Goal: Task Accomplishment & Management: Use online tool/utility

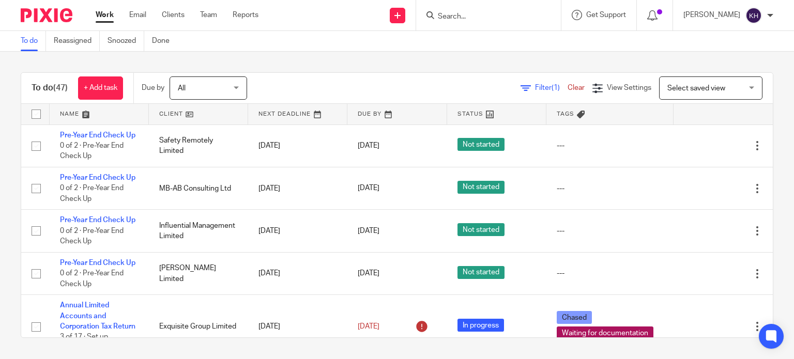
click at [347, 58] on div "To do (47) + Add task Due by All All Today Tomorrow This week Next week This mo…" at bounding box center [397, 205] width 794 height 307
click at [332, 63] on div "To do (47) + Add task Due by All All Today Tomorrow This week Next week This mo…" at bounding box center [397, 205] width 794 height 307
click at [289, 57] on div "To do (47) + Add task Due by All All Today Tomorrow This week Next week This mo…" at bounding box center [397, 205] width 794 height 307
click at [374, 24] on div "Send new email Create task Add client Get Support Contact Support Help Document…" at bounding box center [534, 15] width 520 height 30
click at [376, 57] on div "To do (47) + Add task Due by All All Today Tomorrow This week Next week This mo…" at bounding box center [397, 205] width 794 height 307
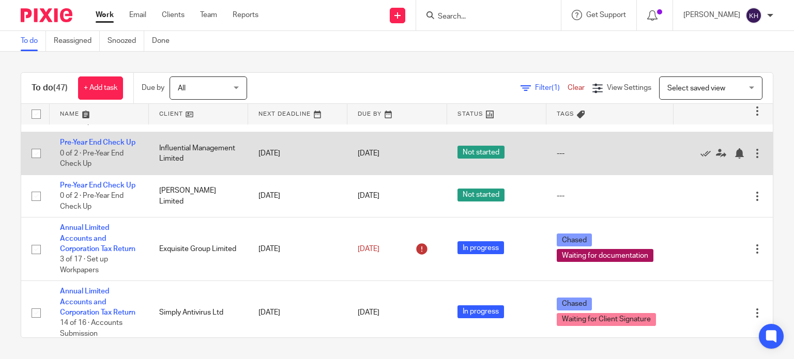
scroll to position [207, 0]
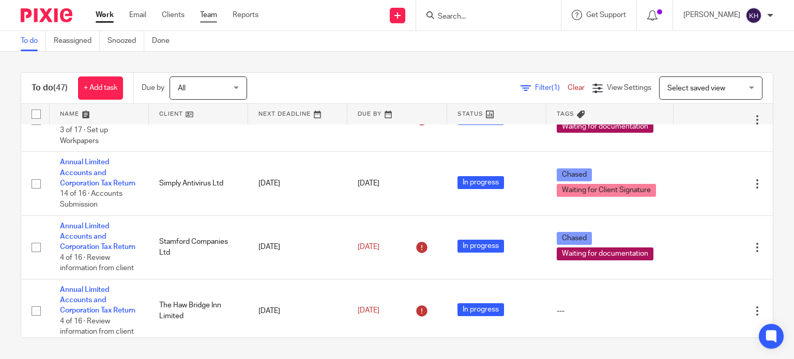
click at [208, 12] on link "Team" at bounding box center [208, 15] width 17 height 10
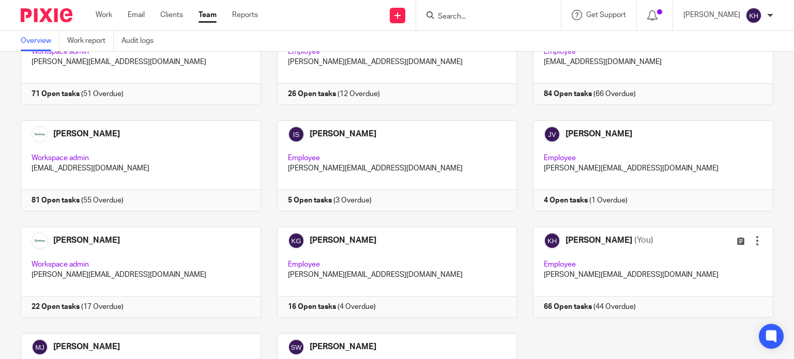
scroll to position [94, 0]
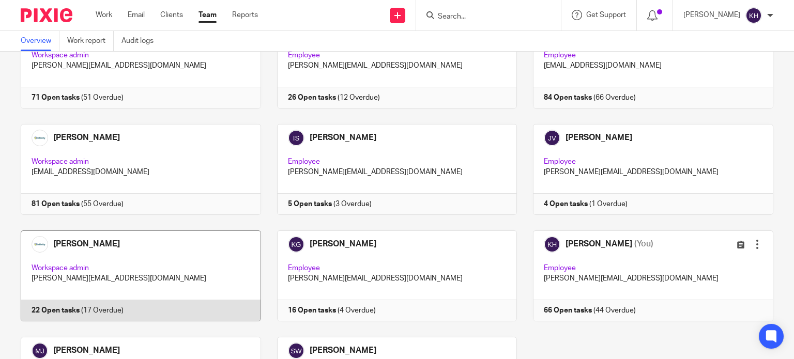
click at [59, 309] on link at bounding box center [133, 276] width 256 height 91
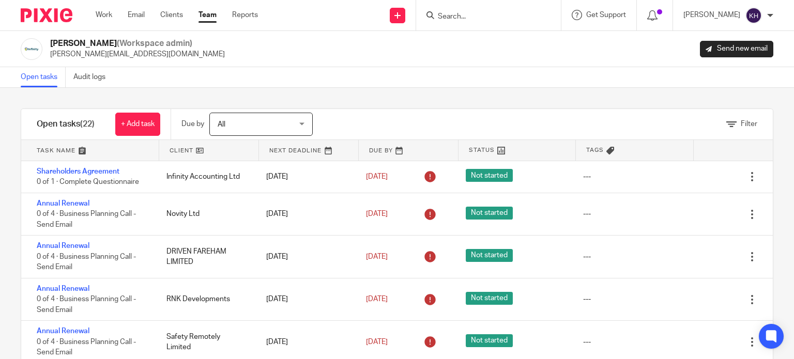
click at [304, 80] on div "Open tasks Audit logs" at bounding box center [397, 77] width 794 height 21
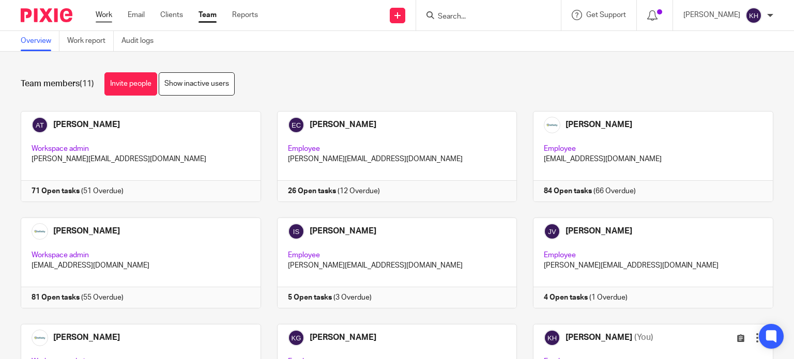
click at [105, 16] on link "Work" at bounding box center [104, 15] width 17 height 10
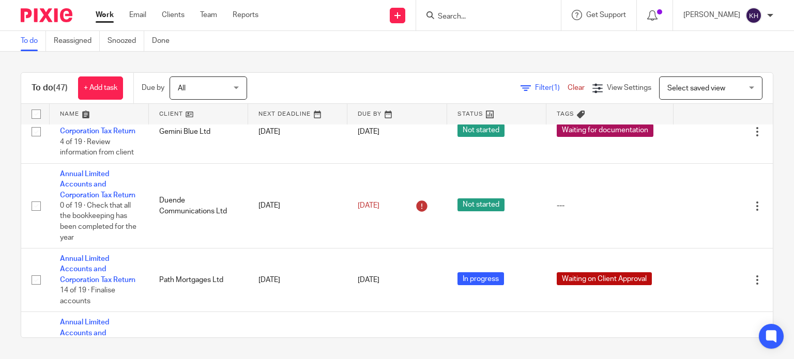
scroll to position [2326, 0]
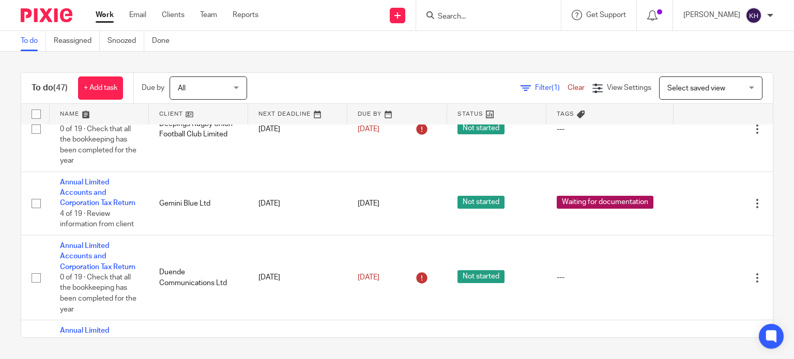
click at [88, 37] on link "Annual Limited Accounts and Corporation Tax Return" at bounding box center [97, 23] width 75 height 28
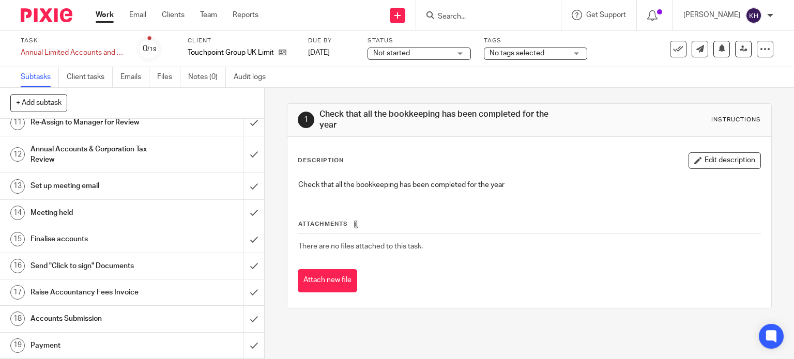
scroll to position [328, 0]
click at [47, 345] on h1 "Payment" at bounding box center [97, 346] width 135 height 16
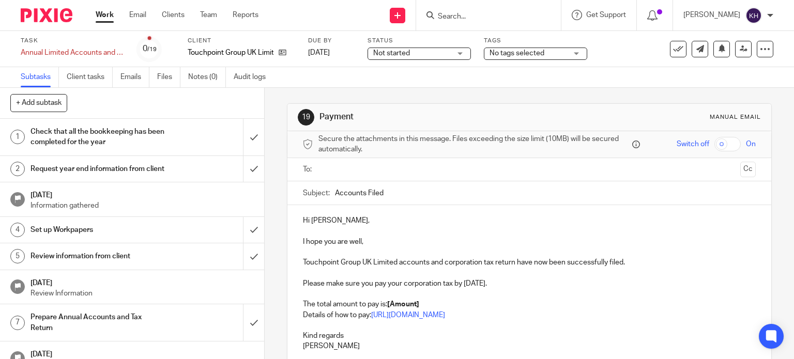
scroll to position [91, 0]
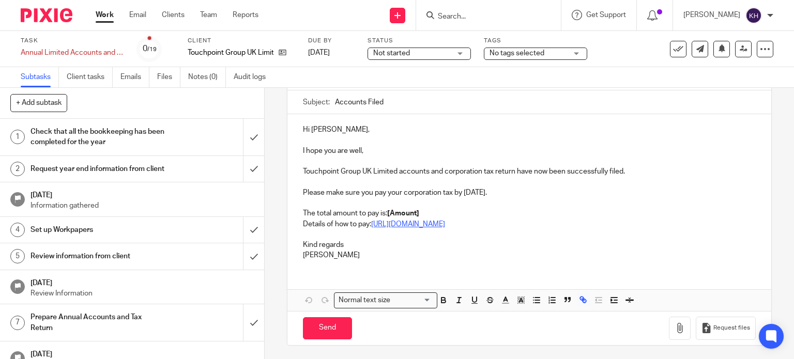
click at [434, 224] on link "https://www.gov.uk/pay-corporation-tax" at bounding box center [408, 224] width 74 height 7
click at [425, 222] on link "https://www.gov.uk/pay-corporation-tax" at bounding box center [408, 224] width 74 height 7
click at [533, 232] on p at bounding box center [529, 234] width 453 height 10
drag, startPoint x: 500, startPoint y: 224, endPoint x: 370, endPoint y: 225, distance: 130.2
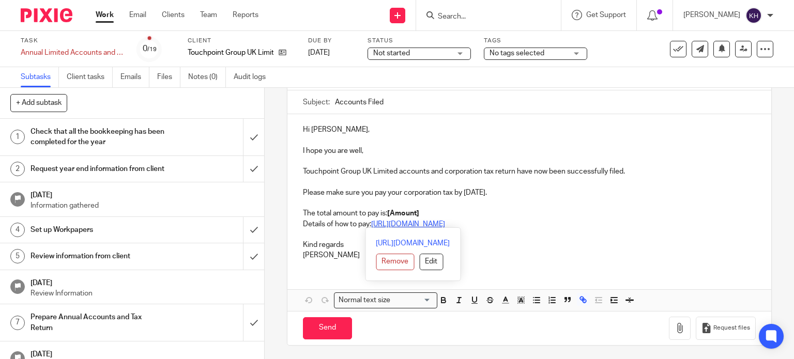
click at [370, 225] on p "Details of how to pay: https://www.gov.uk/pay-corporation-tax" at bounding box center [529, 224] width 453 height 10
click at [564, 193] on p "Please make sure you pay your corporation tax by 31 Mar 2026." at bounding box center [529, 193] width 453 height 10
drag, startPoint x: 370, startPoint y: 223, endPoint x: 500, endPoint y: 221, distance: 130.8
click at [500, 221] on p "Details of how to pay: https://www.gov.uk/pay-corporation-tax" at bounding box center [529, 224] width 453 height 10
click at [109, 13] on link "Work" at bounding box center [105, 15] width 18 height 10
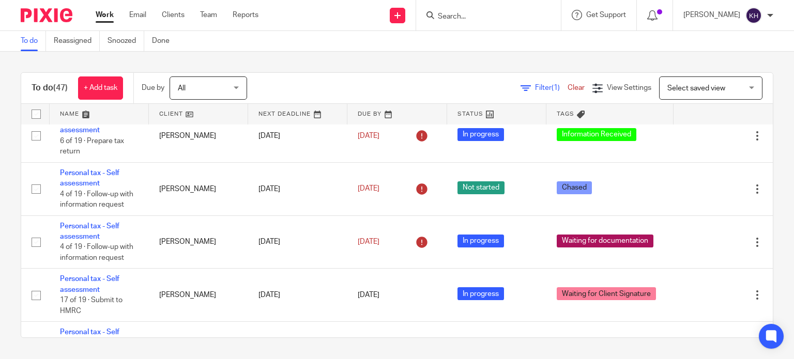
scroll to position [1034, 0]
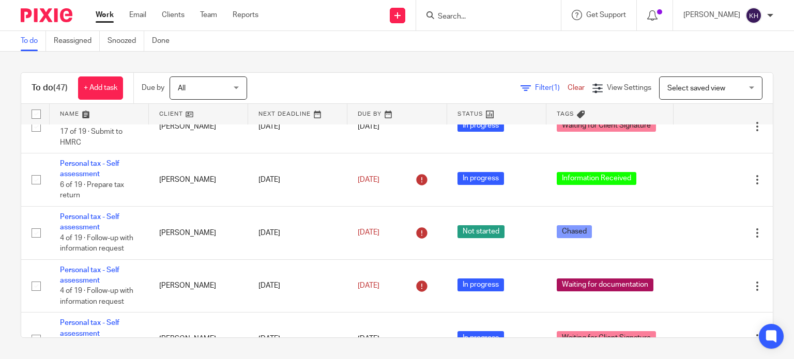
drag, startPoint x: 79, startPoint y: 151, endPoint x: 87, endPoint y: 151, distance: 7.8
click at [79, 100] on td "Personal tax - Self assessment 12 of 19 · Tax return completion" at bounding box center [99, 73] width 99 height 53
click at [97, 72] on link "Personal tax - Self assessment" at bounding box center [89, 63] width 59 height 18
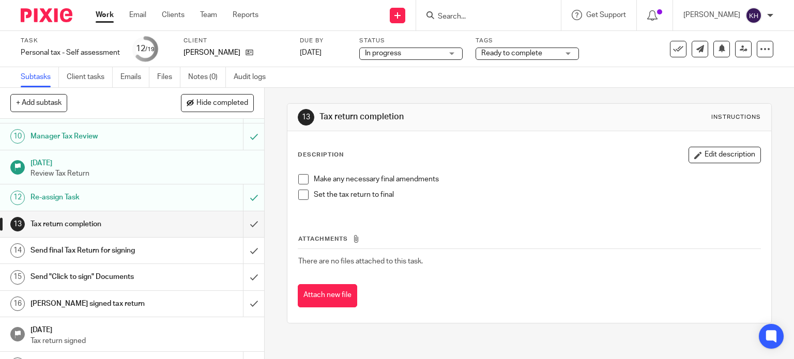
scroll to position [258, 0]
click at [86, 222] on h1 "Tax return completion" at bounding box center [97, 224] width 135 height 16
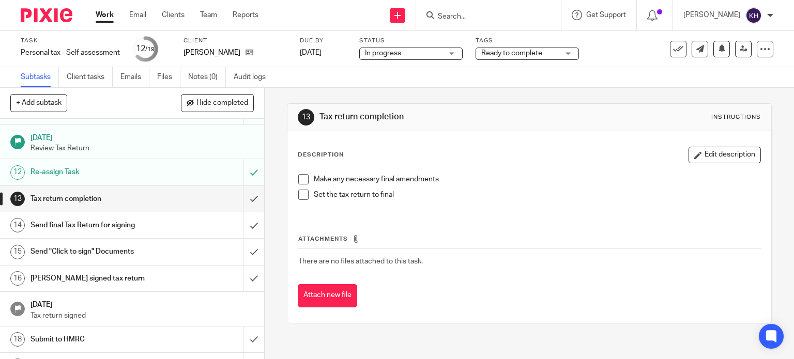
scroll to position [302, 0]
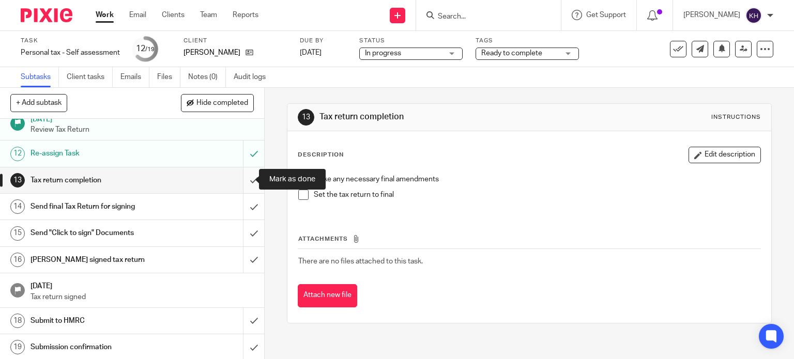
click at [242, 179] on input "submit" at bounding box center [132, 180] width 264 height 26
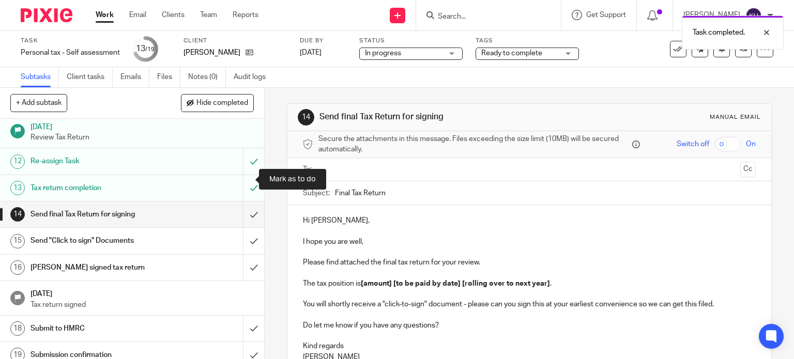
scroll to position [302, 0]
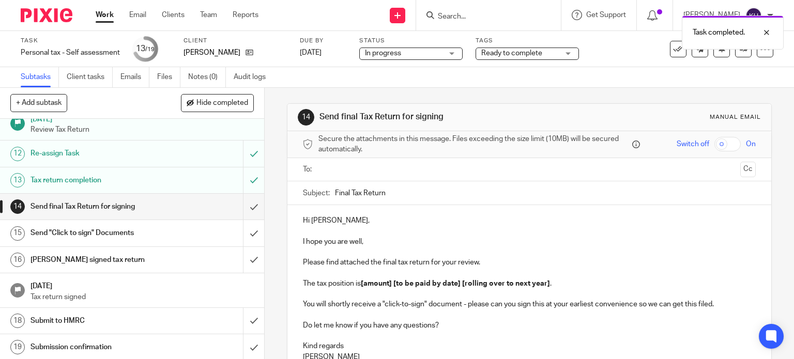
click at [368, 168] on input "text" at bounding box center [529, 170] width 414 height 12
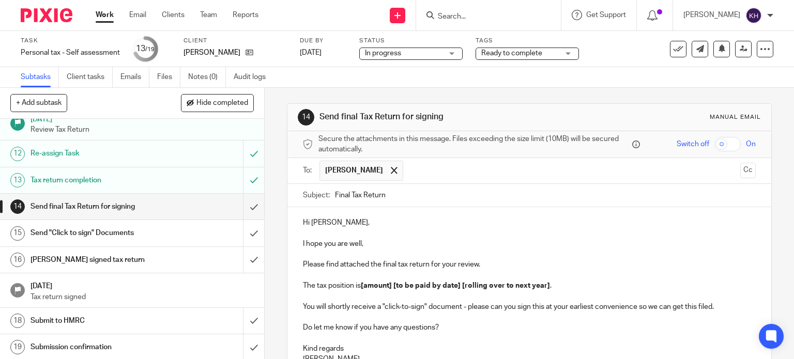
click at [513, 240] on p "I hope you are well," at bounding box center [529, 244] width 453 height 10
drag, startPoint x: 395, startPoint y: 245, endPoint x: 279, endPoint y: 248, distance: 116.3
click at [265, 248] on div "14 Send final Tax Return for signing Manual email Secure the attachments in thi…" at bounding box center [529, 223] width 529 height 271
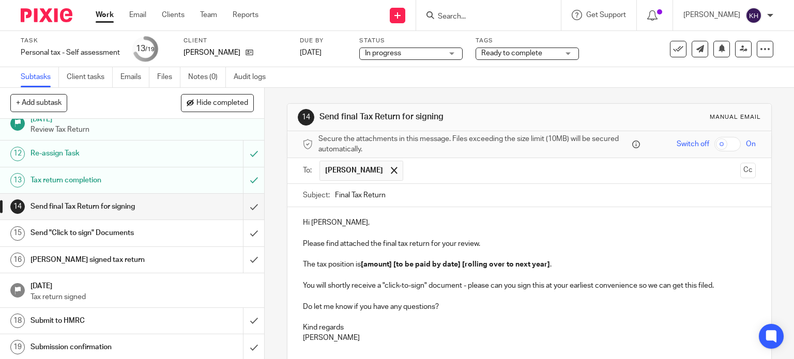
click at [378, 243] on p "Please find attached the final tax return for your review." at bounding box center [529, 244] width 453 height 10
click at [480, 242] on p "Please find attached your tax return for your review." at bounding box center [529, 244] width 453 height 10
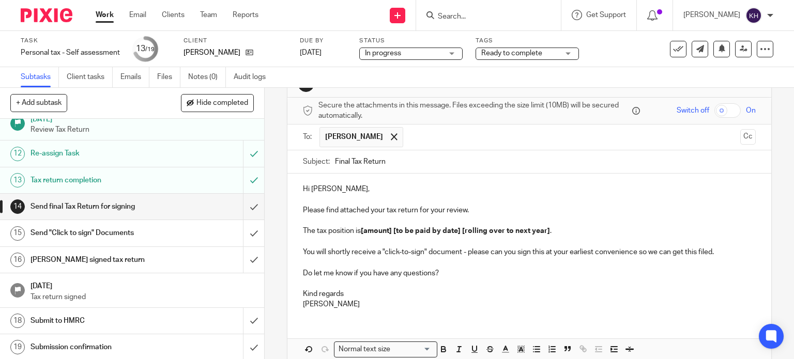
scroll to position [83, 0]
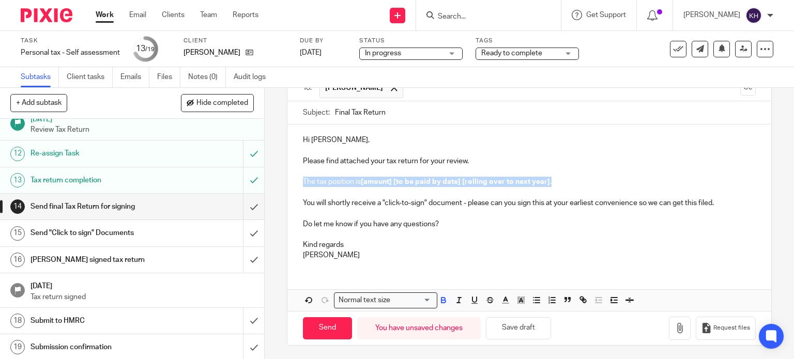
drag, startPoint x: 300, startPoint y: 180, endPoint x: 580, endPoint y: 179, distance: 280.1
click at [580, 179] on p "The tax position is [amount] [to be paid by date] [rolling over to next year] ." at bounding box center [529, 182] width 453 height 10
drag, startPoint x: 314, startPoint y: 183, endPoint x: 560, endPoint y: 189, distance: 246.1
click at [560, 190] on div "Hi Maria, Please find attached your tax return for your review. Your tax liabil…" at bounding box center [529, 197] width 484 height 144
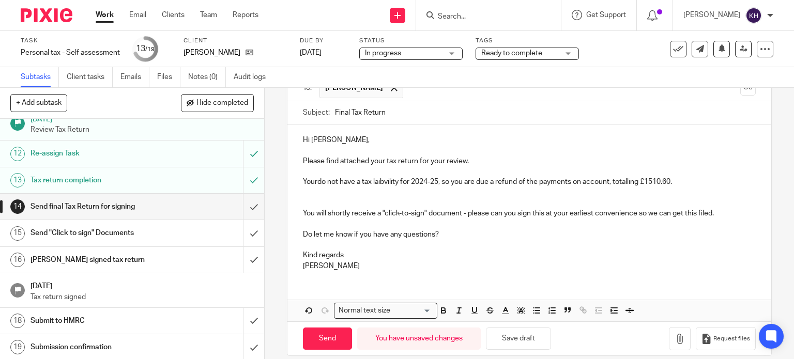
click at [313, 182] on p "Yourdo not have a tax laibvility for 2024-25, so you are due a refund of the pa…" at bounding box center [529, 182] width 453 height 10
click at [375, 167] on p at bounding box center [529, 171] width 453 height 10
click at [343, 158] on p "Please find attached your tax return for your review." at bounding box center [529, 161] width 453 height 10
click at [454, 157] on p "Please find attached your tax return for your review." at bounding box center [529, 161] width 453 height 10
click at [345, 186] on p "You do not have a tax liability for 2024-25, so you are due a refund of the pay…" at bounding box center [529, 182] width 453 height 10
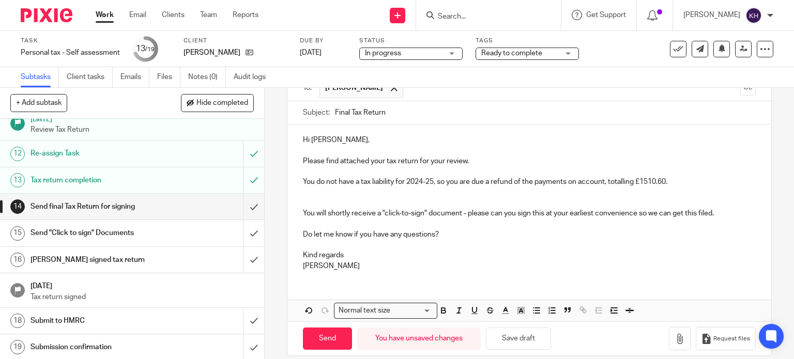
click at [315, 181] on p "You do not have a tax liability for 2024-25, so you are due a refund of the pay…" at bounding box center [529, 182] width 453 height 10
drag, startPoint x: 333, startPoint y: 185, endPoint x: 341, endPoint y: 185, distance: 8.3
click at [333, 185] on p "You do not have a tax liability for 2024-25, so you are due a refund of the pay…" at bounding box center [529, 182] width 453 height 10
drag, startPoint x: 354, startPoint y: 181, endPoint x: 374, endPoint y: 181, distance: 20.2
click at [354, 181] on p "You do not have a tax liability for 2024-25, so you are due a refund of the pay…" at bounding box center [529, 182] width 453 height 10
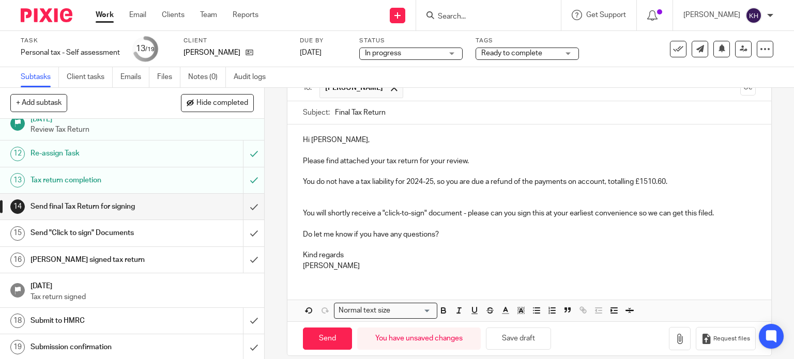
click at [379, 180] on p "You do not have a tax liability for 2024-25, so you are due a refund of the pay…" at bounding box center [529, 182] width 453 height 10
click at [408, 181] on p "You do not have a tax liability for 2024-25, so you are due a refund of the pay…" at bounding box center [529, 182] width 453 height 10
click at [438, 179] on p "You do not have a tax liability for 2024-25, so you are due a refund of the pay…" at bounding box center [529, 182] width 453 height 10
click at [486, 180] on p "You do not have a tax liability for 2024-25, so you are due a refund of the pay…" at bounding box center [529, 182] width 453 height 10
click at [521, 182] on p "You do not have a tax liability for 2024-25, so you are due a refund of the pay…" at bounding box center [529, 182] width 453 height 10
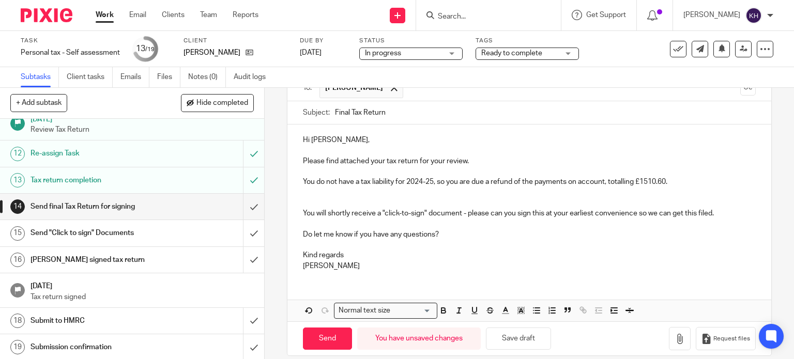
drag, startPoint x: 562, startPoint y: 181, endPoint x: 589, endPoint y: 181, distance: 26.4
click at [563, 181] on p "You do not have a tax liability for 2024-25, so you are due a refund of the pay…" at bounding box center [529, 182] width 453 height 10
click at [593, 182] on p "You do not have a tax liability for 2024-25, so you are due a refund of the pay…" at bounding box center [529, 182] width 453 height 10
click at [604, 182] on p "You do not have a tax liability for 2024-25, so you are due a refund of the pay…" at bounding box center [529, 182] width 453 height 10
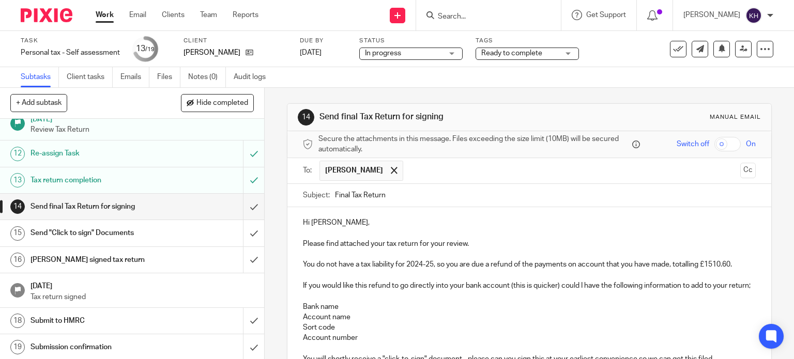
click at [343, 190] on input "Final Tax Return" at bounding box center [545, 195] width 421 height 23
type input "Personal Tax Return"
click at [453, 247] on p "Please find attached your tax return for your review." at bounding box center [529, 244] width 453 height 10
click at [334, 261] on p "You do not have a tax liability for 2024-25, so you are due a refund of the pay…" at bounding box center [529, 264] width 453 height 10
drag, startPoint x: 384, startPoint y: 270, endPoint x: 401, endPoint y: 266, distance: 17.6
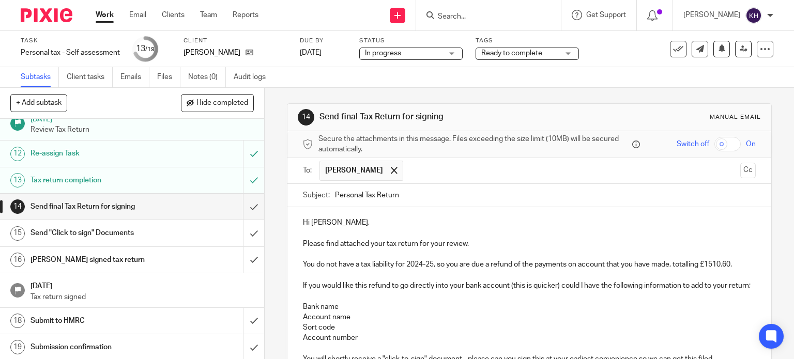
click at [384, 270] on p at bounding box center [529, 275] width 453 height 10
click at [410, 263] on p "You do not have a tax liability for 2024-25, so you are due a refund of the pay…" at bounding box center [529, 264] width 453 height 10
click at [457, 264] on p "You do not have a tax liability for 2024-25, so you are due a refund of the pay…" at bounding box center [529, 264] width 453 height 10
drag, startPoint x: 490, startPoint y: 262, endPoint x: 498, endPoint y: 263, distance: 7.3
click at [491, 262] on p "You do not have a tax liability for 2024-25, so you are due a refund of the pay…" at bounding box center [529, 264] width 453 height 10
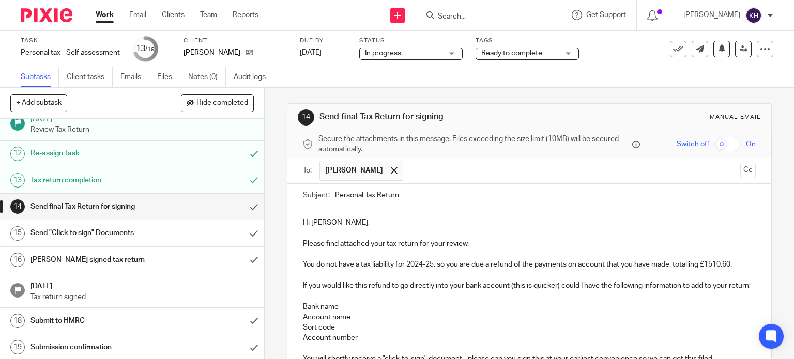
click at [324, 271] on p at bounding box center [529, 275] width 453 height 10
click at [443, 259] on p "You do not have a tax liability for 2024-25, so you are due a refund of the pay…" at bounding box center [529, 264] width 453 height 10
click at [434, 267] on p "You do not have a tax liability for 2024-25, so you are due a refund of the pay…" at bounding box center [529, 264] width 453 height 10
click at [441, 266] on p "You do not have a tax liability for 2024-25, so you are due a refund of the pay…" at bounding box center [529, 264] width 453 height 10
click at [447, 266] on p "You do not have a tax liability for 2024-25, so you are due a refund of the pay…" at bounding box center [529, 264] width 453 height 10
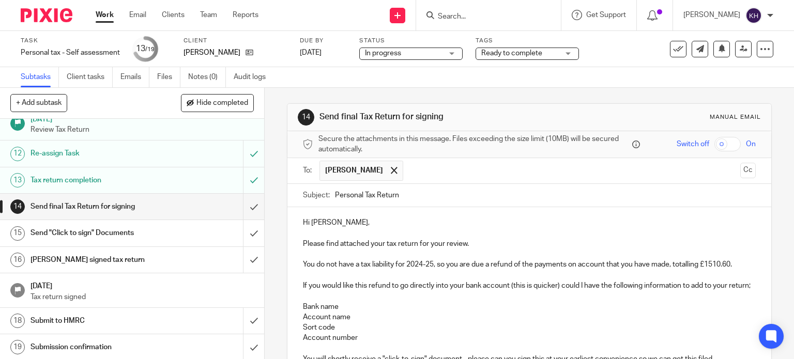
click at [484, 262] on p "You do not have a tax liability for 2024-25, so you are due a refund of the pay…" at bounding box center [529, 264] width 453 height 10
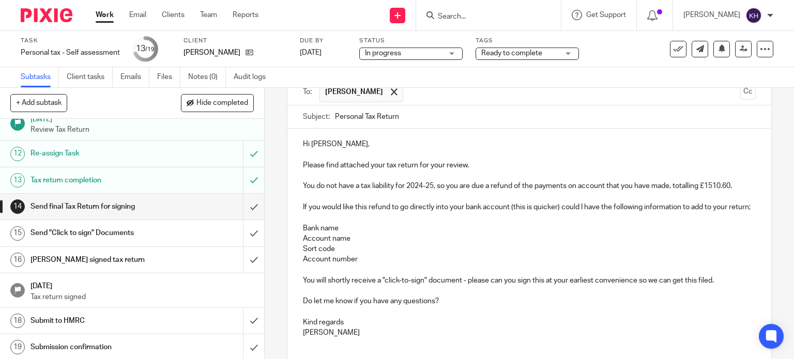
scroll to position [103, 0]
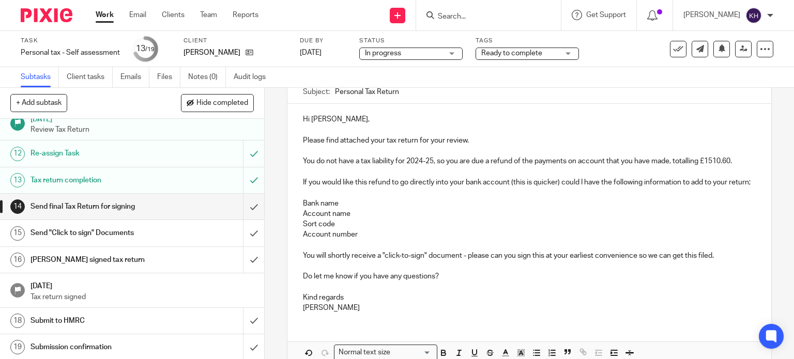
click at [340, 271] on p at bounding box center [529, 266] width 453 height 10
click at [360, 240] on p "Account number" at bounding box center [529, 234] width 453 height 10
click at [310, 198] on p at bounding box center [529, 193] width 453 height 10
click at [374, 240] on p "Account number" at bounding box center [529, 234] width 453 height 10
click at [315, 261] on p "You will shortly receive a "click-to-sign" document - please can you sign this …" at bounding box center [529, 256] width 453 height 10
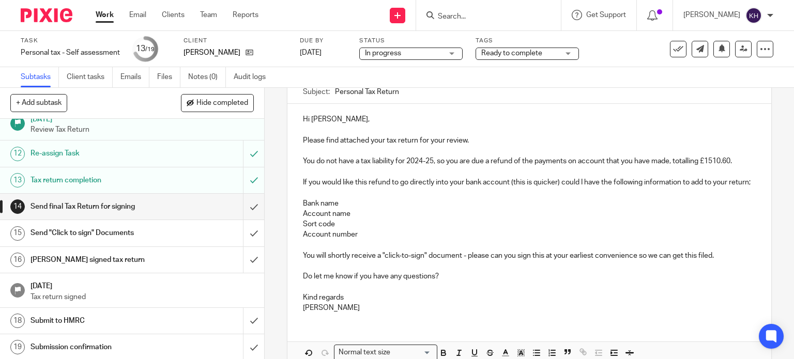
click at [345, 261] on p "You will shortly receive a "click-to-sign" document - please can you sign this …" at bounding box center [529, 256] width 453 height 10
click at [399, 261] on p "You will shortly receive a "click-to-sign" document - please can you sign this …" at bounding box center [529, 256] width 453 height 10
click at [586, 261] on p "You will shortly receive a "click-to-sign" document - please can you sign this …" at bounding box center [529, 256] width 453 height 10
click at [452, 282] on p "Do let me know if you have any questions?" at bounding box center [529, 276] width 453 height 10
click at [451, 282] on p "Do let me know if you have any questions?" at bounding box center [529, 276] width 453 height 10
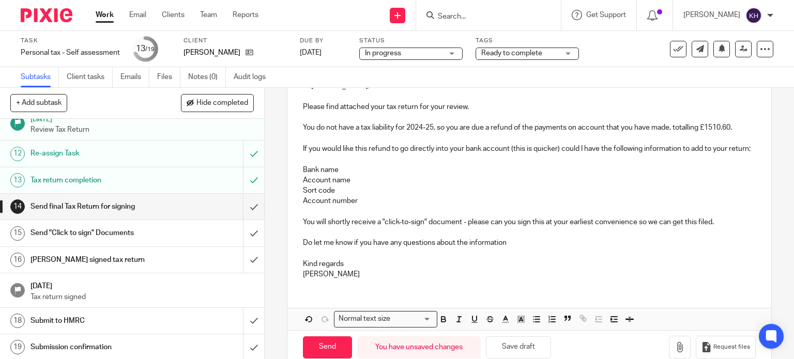
scroll to position [166, 0]
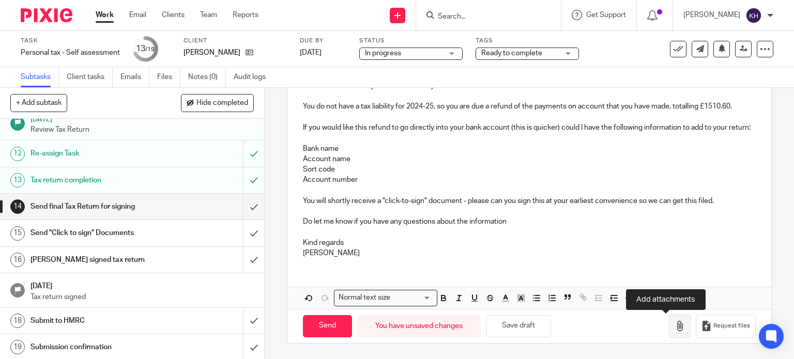
click at [674, 326] on icon "button" at bounding box center [679, 326] width 10 height 10
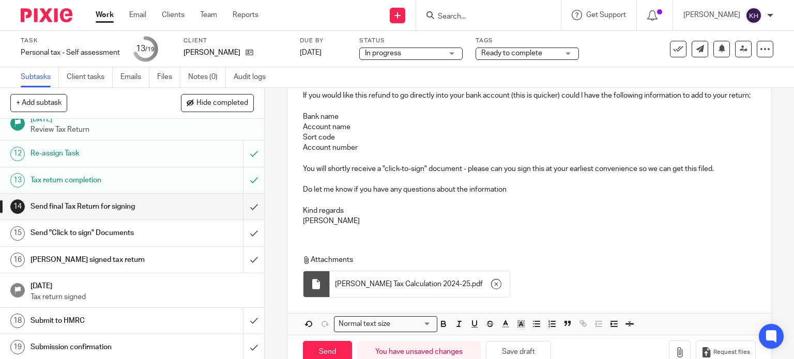
scroll to position [224, 0]
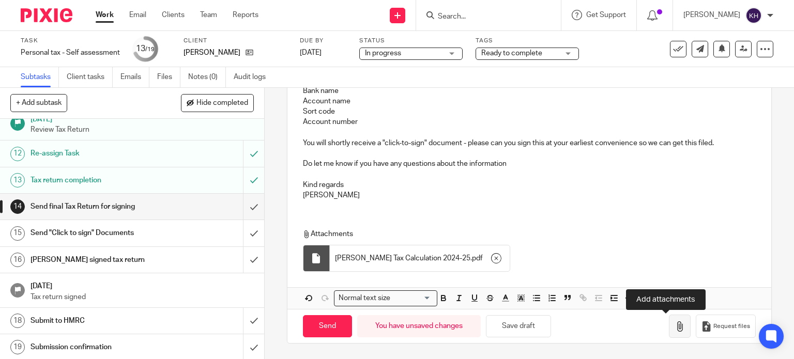
click at [674, 328] on icon "button" at bounding box center [679, 326] width 10 height 10
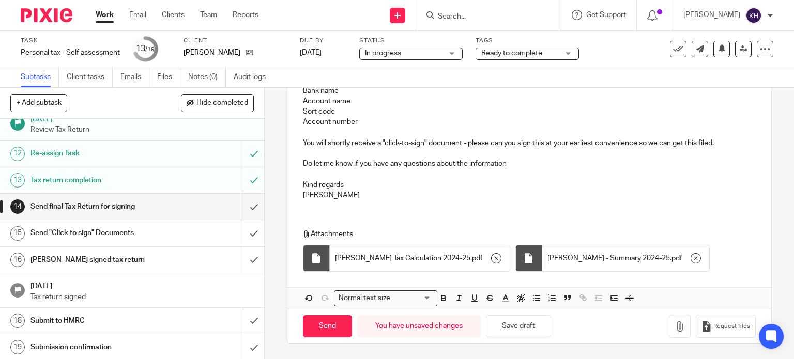
click at [540, 167] on p "Do let me know if you have any questions about the information" at bounding box center [529, 164] width 453 height 10
click at [324, 327] on input "Send" at bounding box center [327, 326] width 49 height 22
type input "Sent"
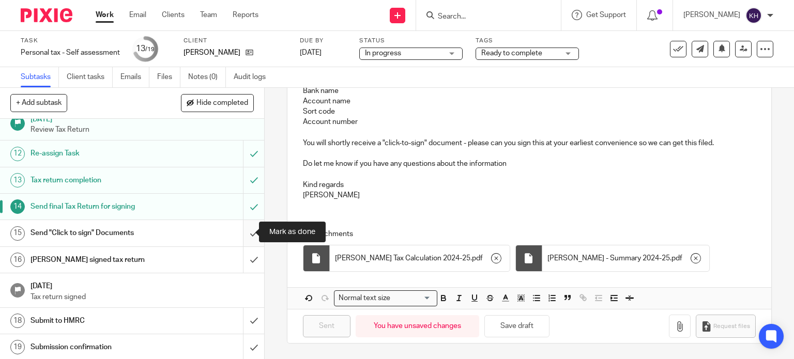
click at [245, 230] on input "submit" at bounding box center [132, 233] width 264 height 26
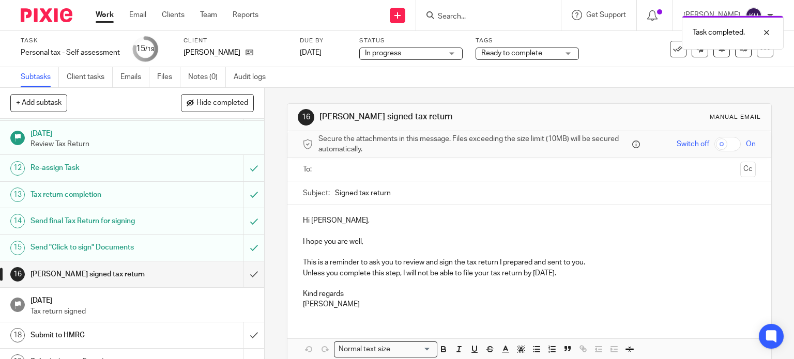
scroll to position [302, 0]
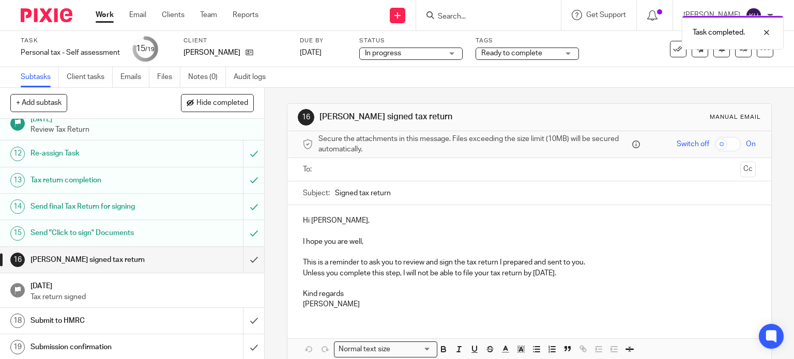
click at [102, 13] on link "Work" at bounding box center [105, 15] width 18 height 10
